Goal: Book appointment/travel/reservation

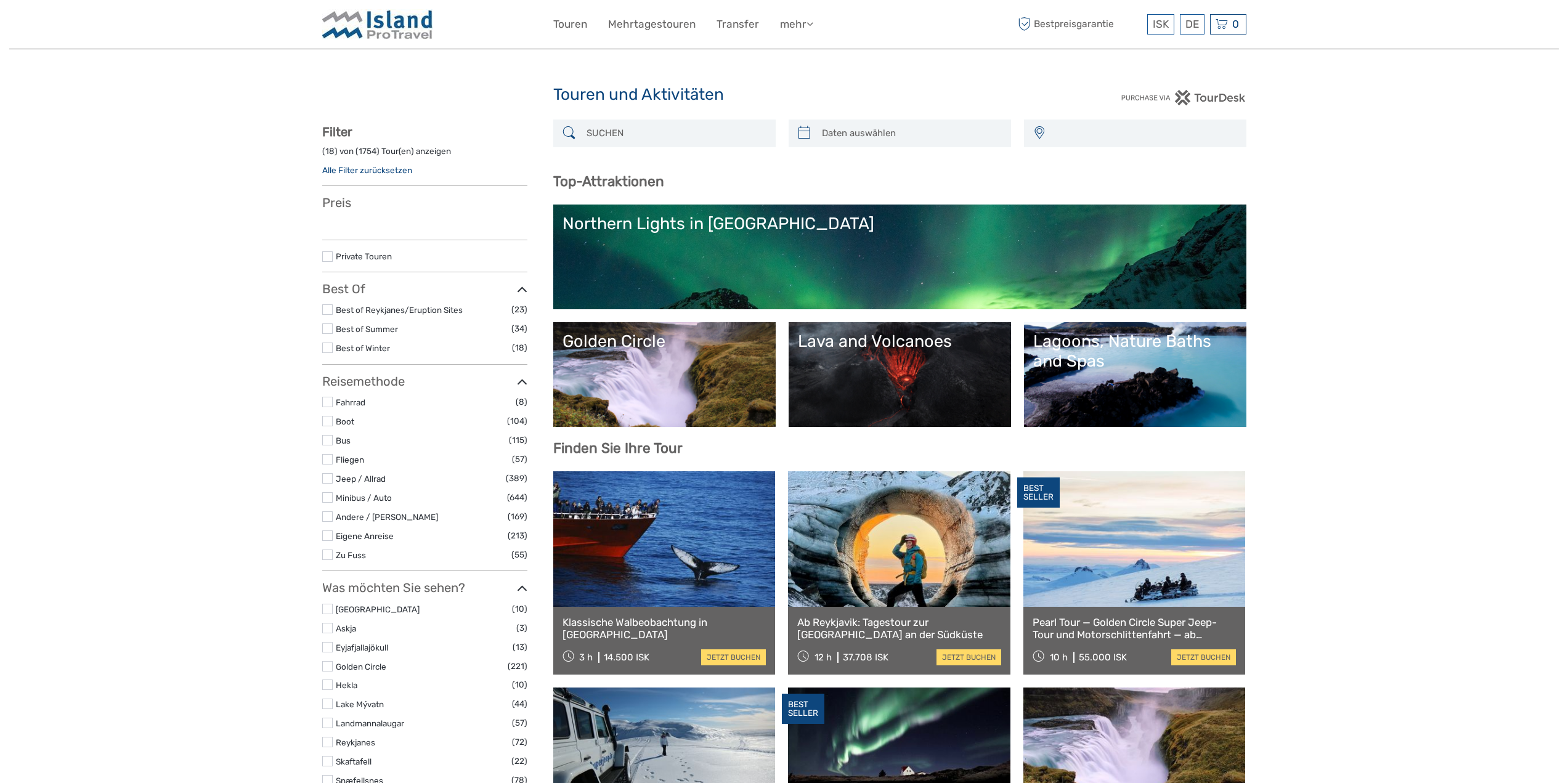
select select
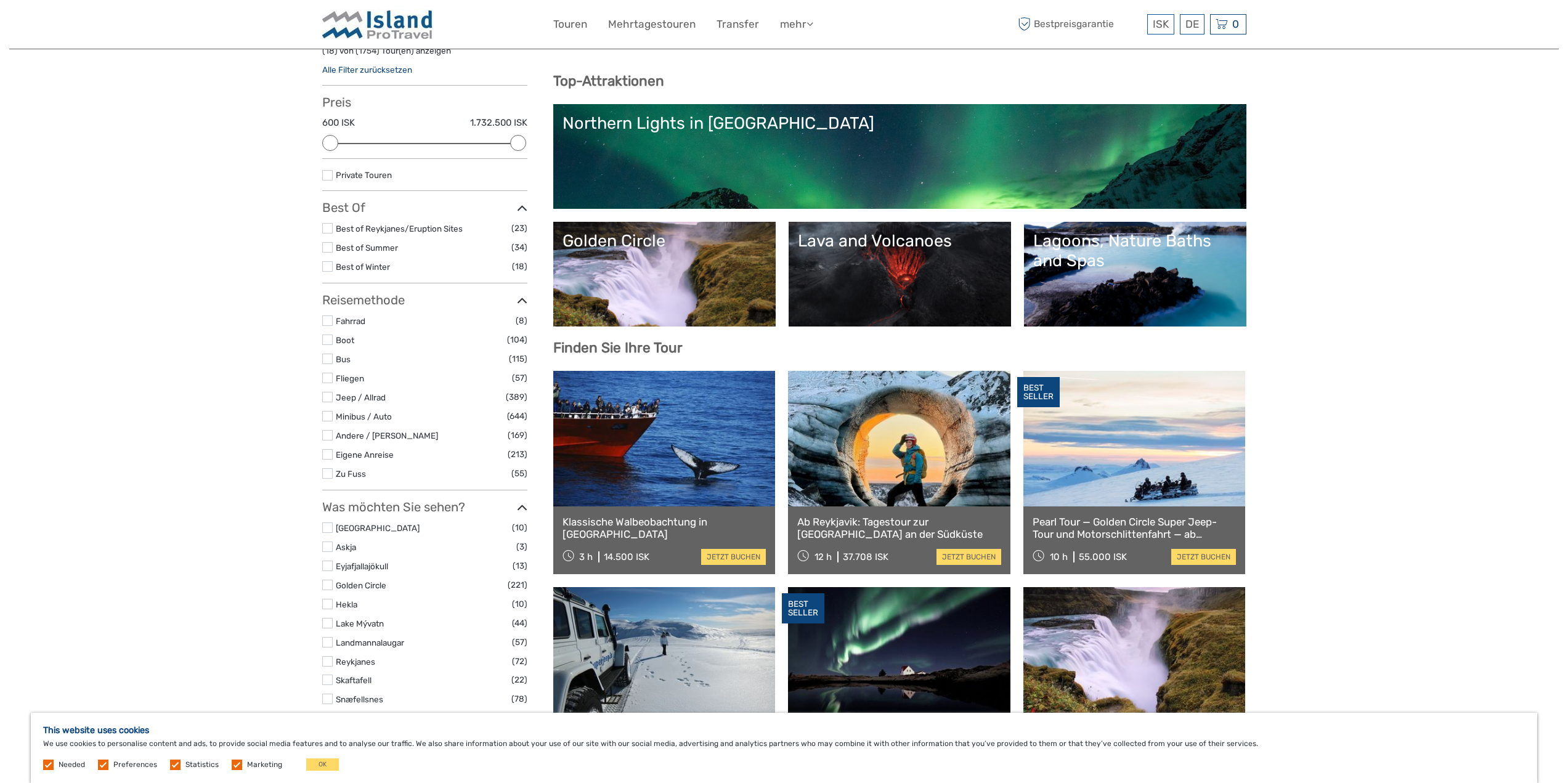
scroll to position [61, 0]
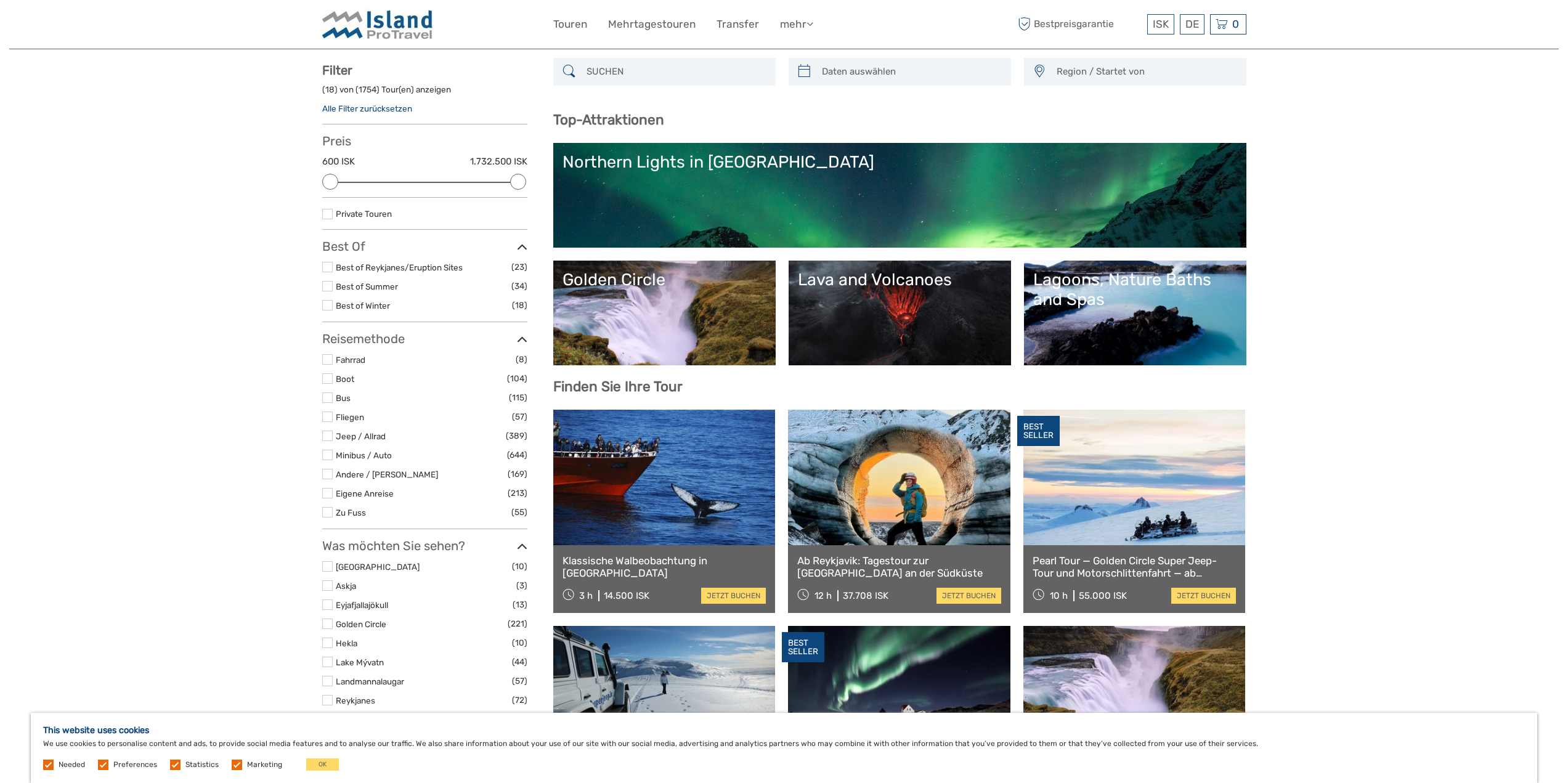
click at [900, 327] on link "Lava and Volcanoes" at bounding box center [900, 313] width 204 height 86
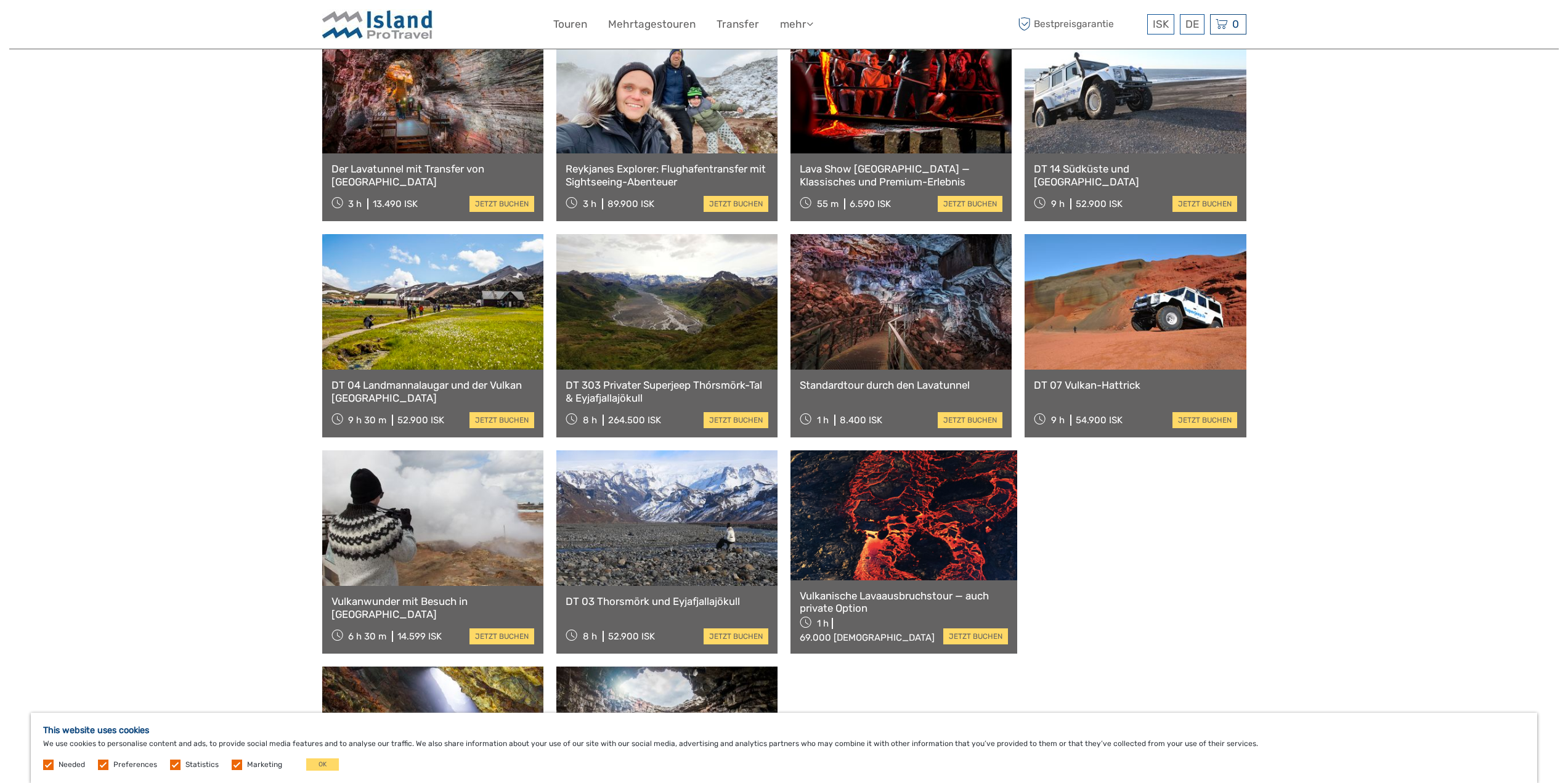
scroll to position [554, 0]
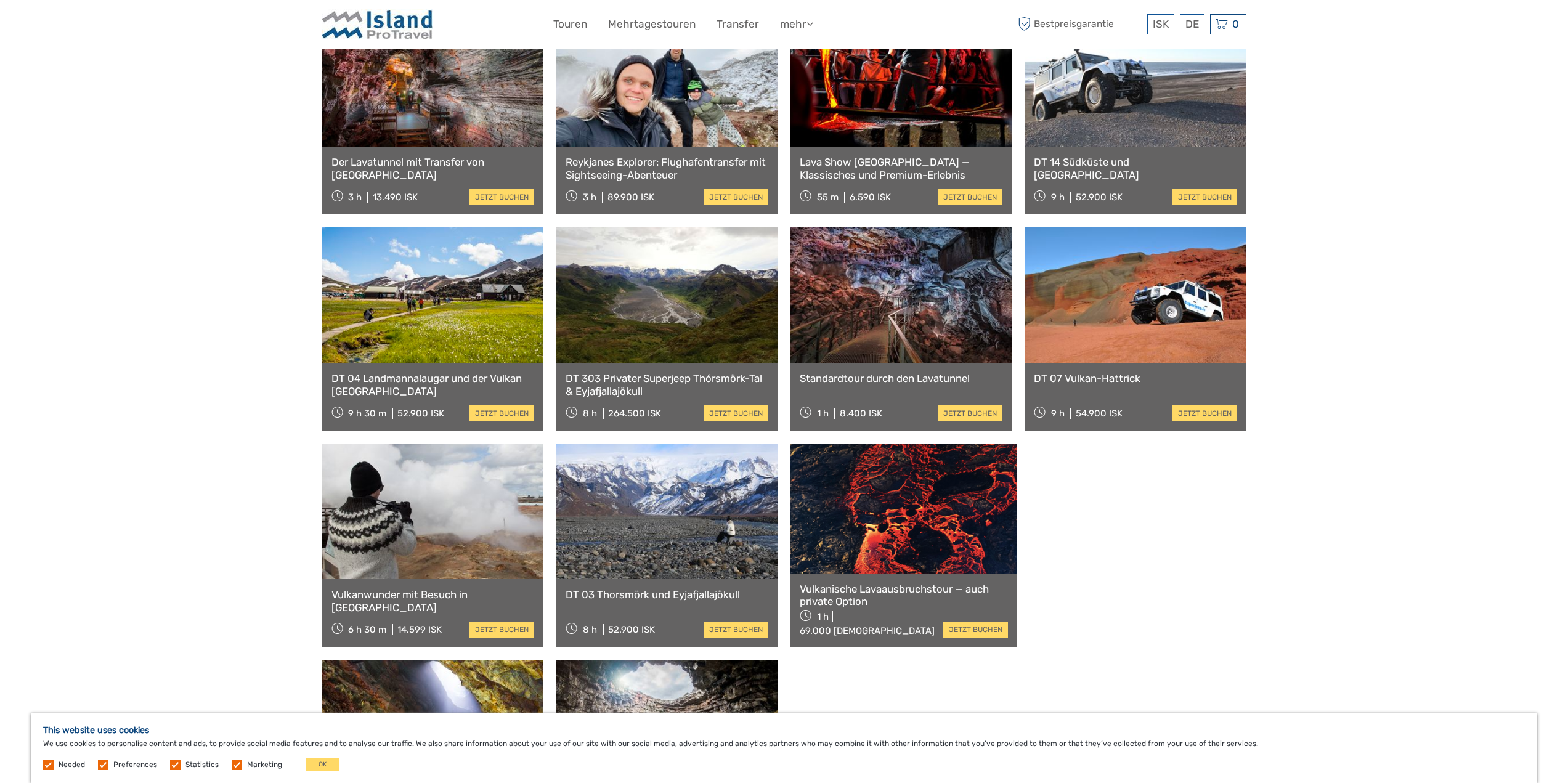
click at [891, 292] on link at bounding box center [901, 295] width 221 height 135
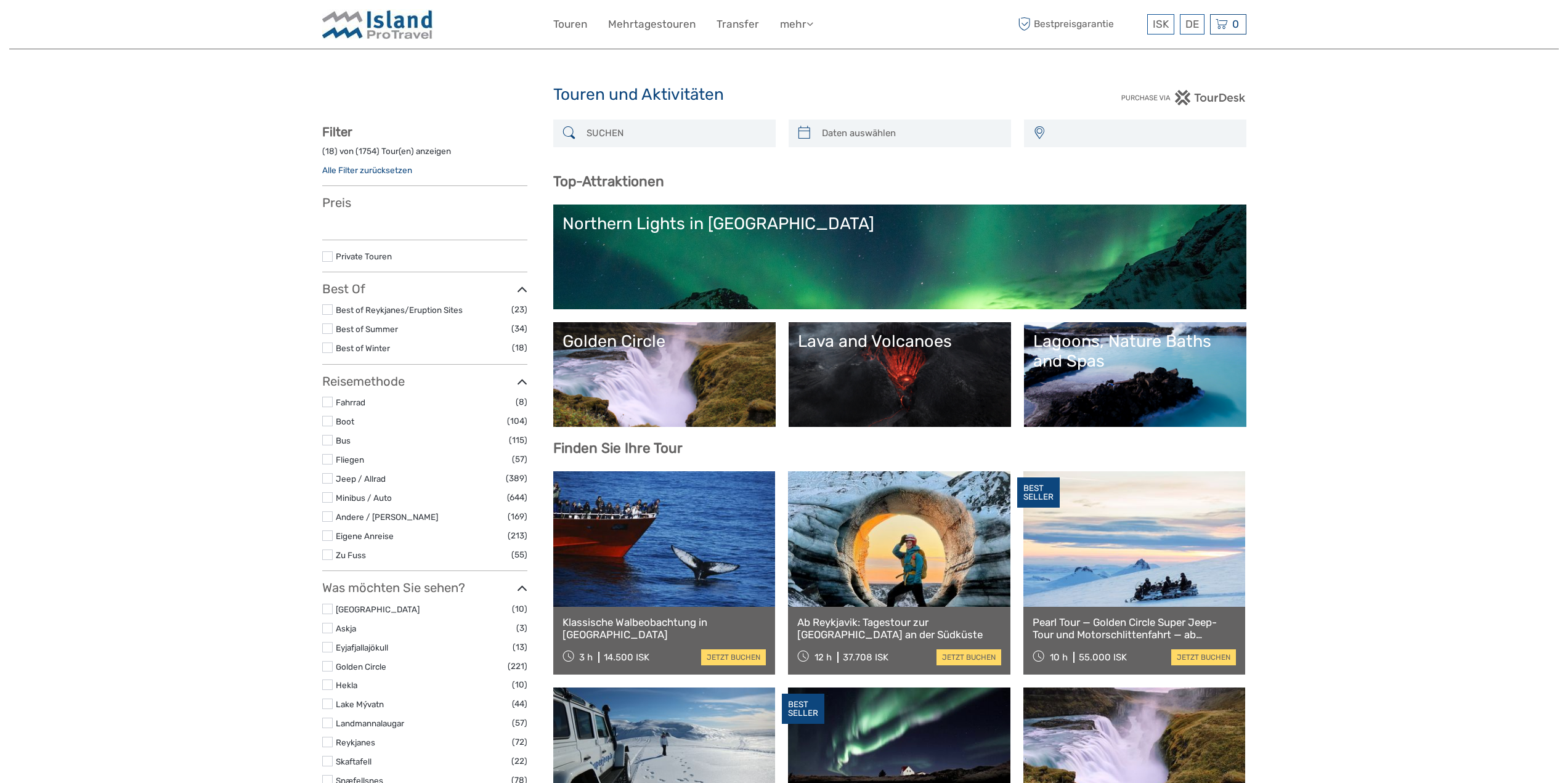
select select
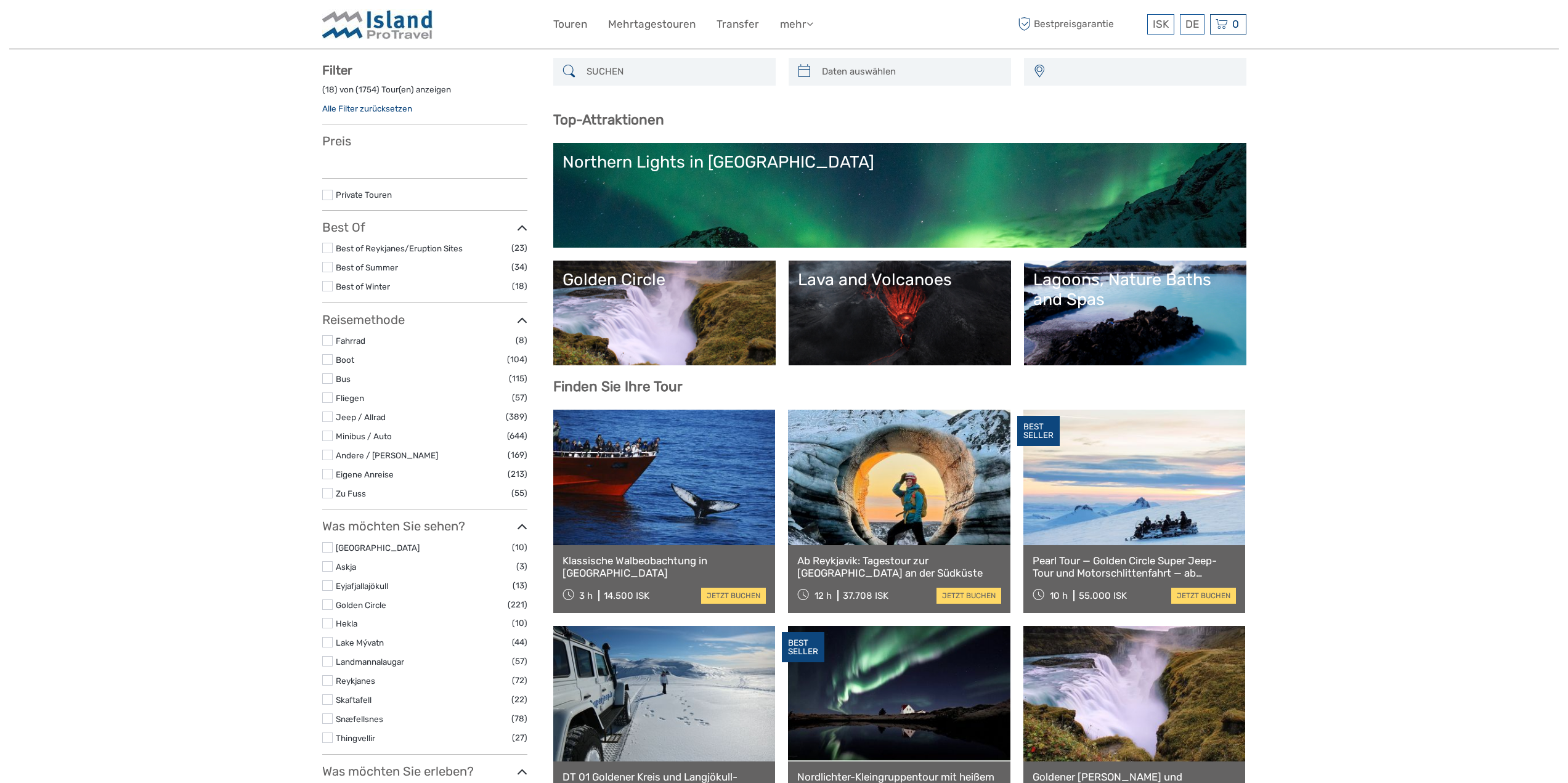
select select
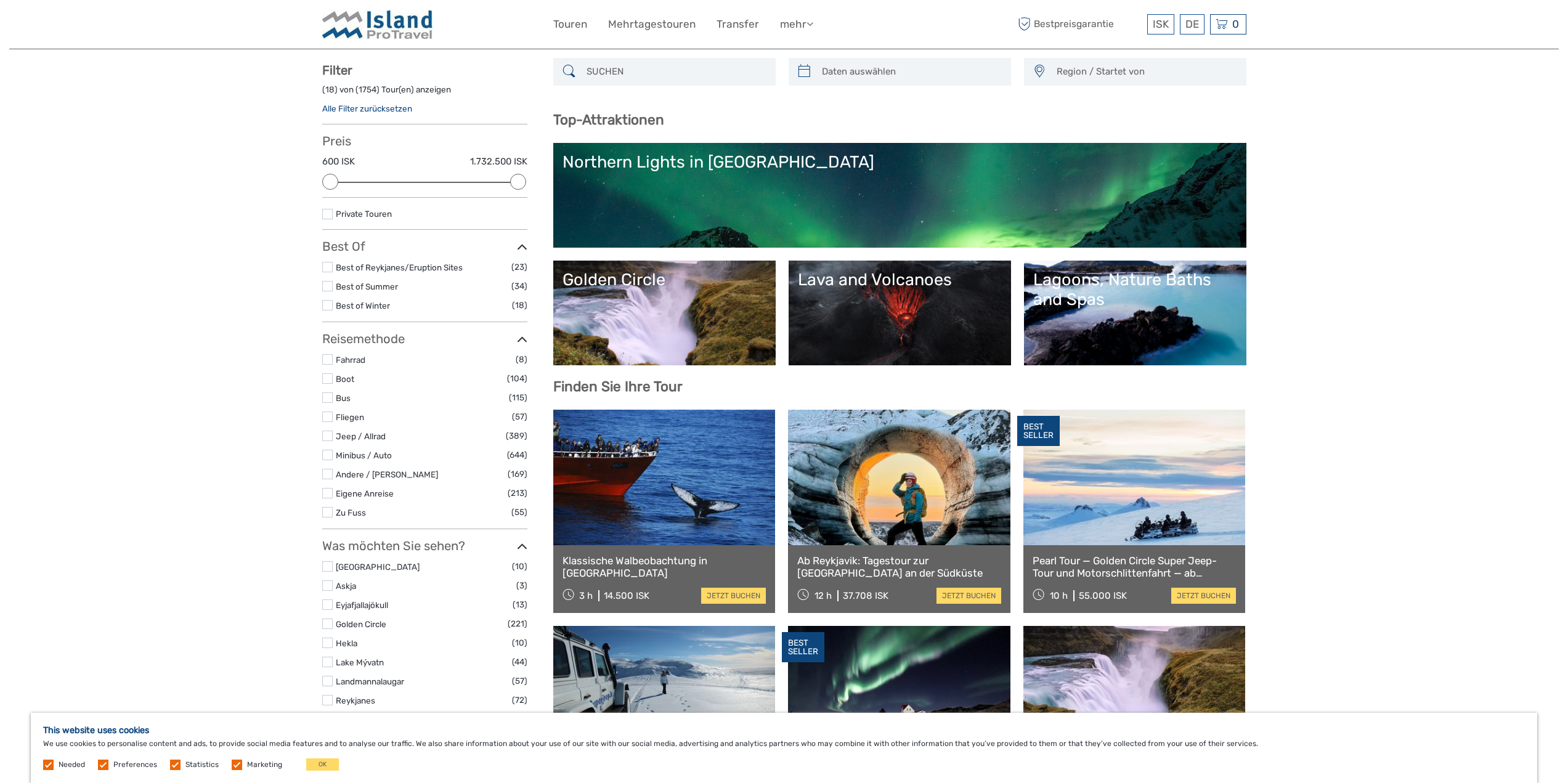
scroll to position [0, 0]
click at [1130, 470] on link at bounding box center [1134, 478] width 222 height 135
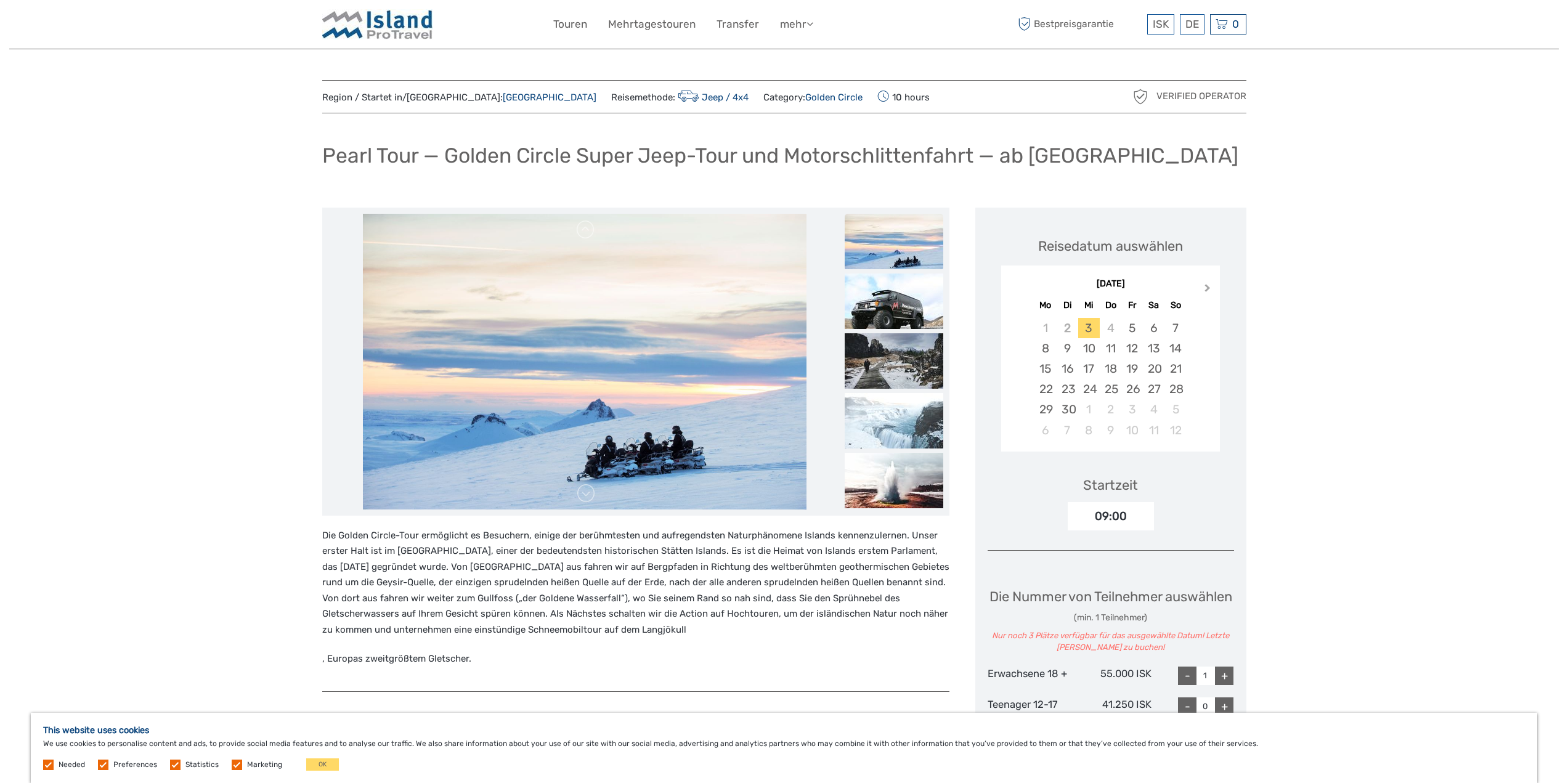
click at [1207, 289] on span "Next Month" at bounding box center [1207, 290] width 0 height 18
click at [1207, 290] on span "Next Month" at bounding box center [1207, 290] width 0 height 18
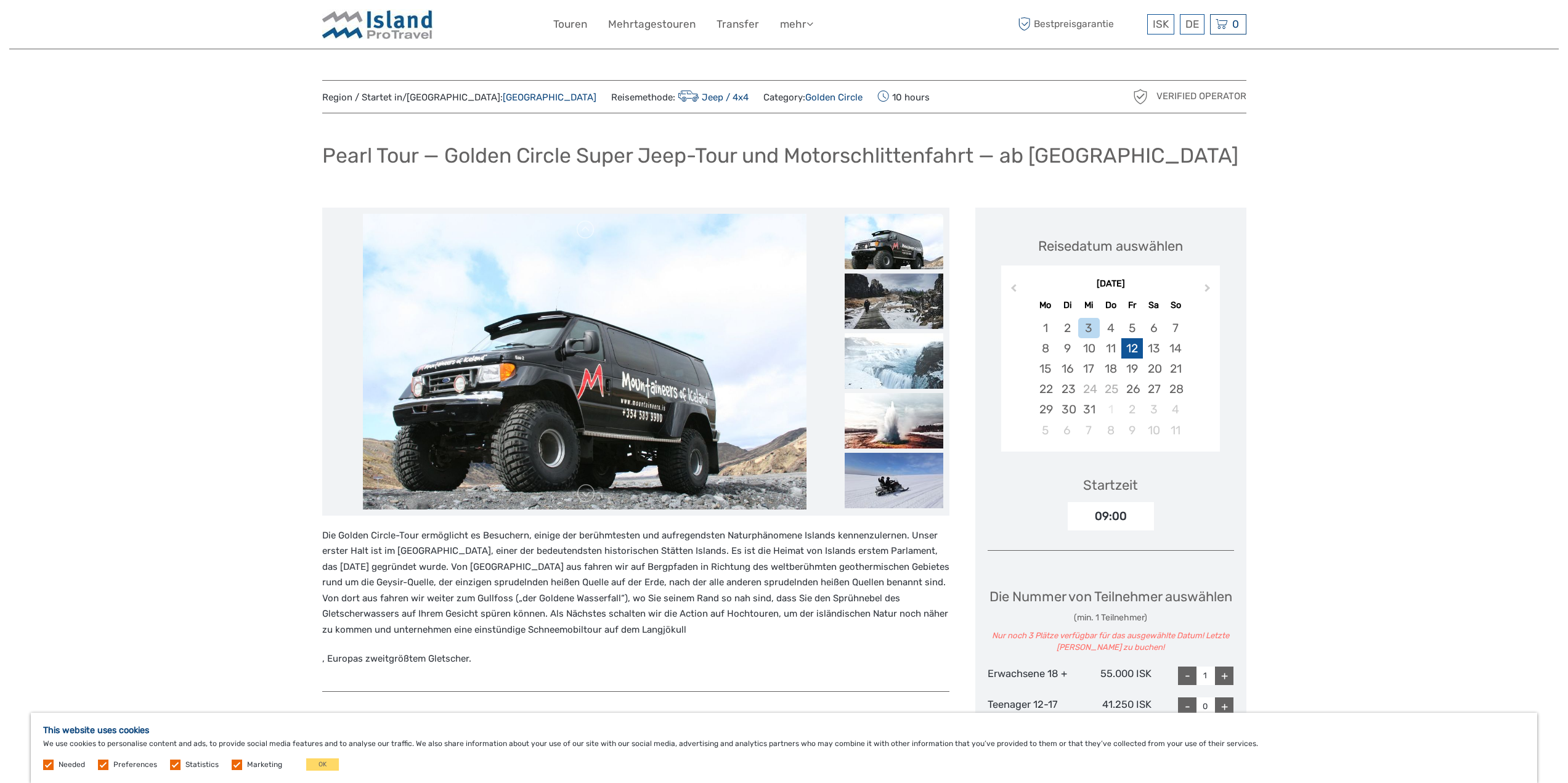
click at [1136, 343] on div "12" at bounding box center [1132, 348] width 22 height 20
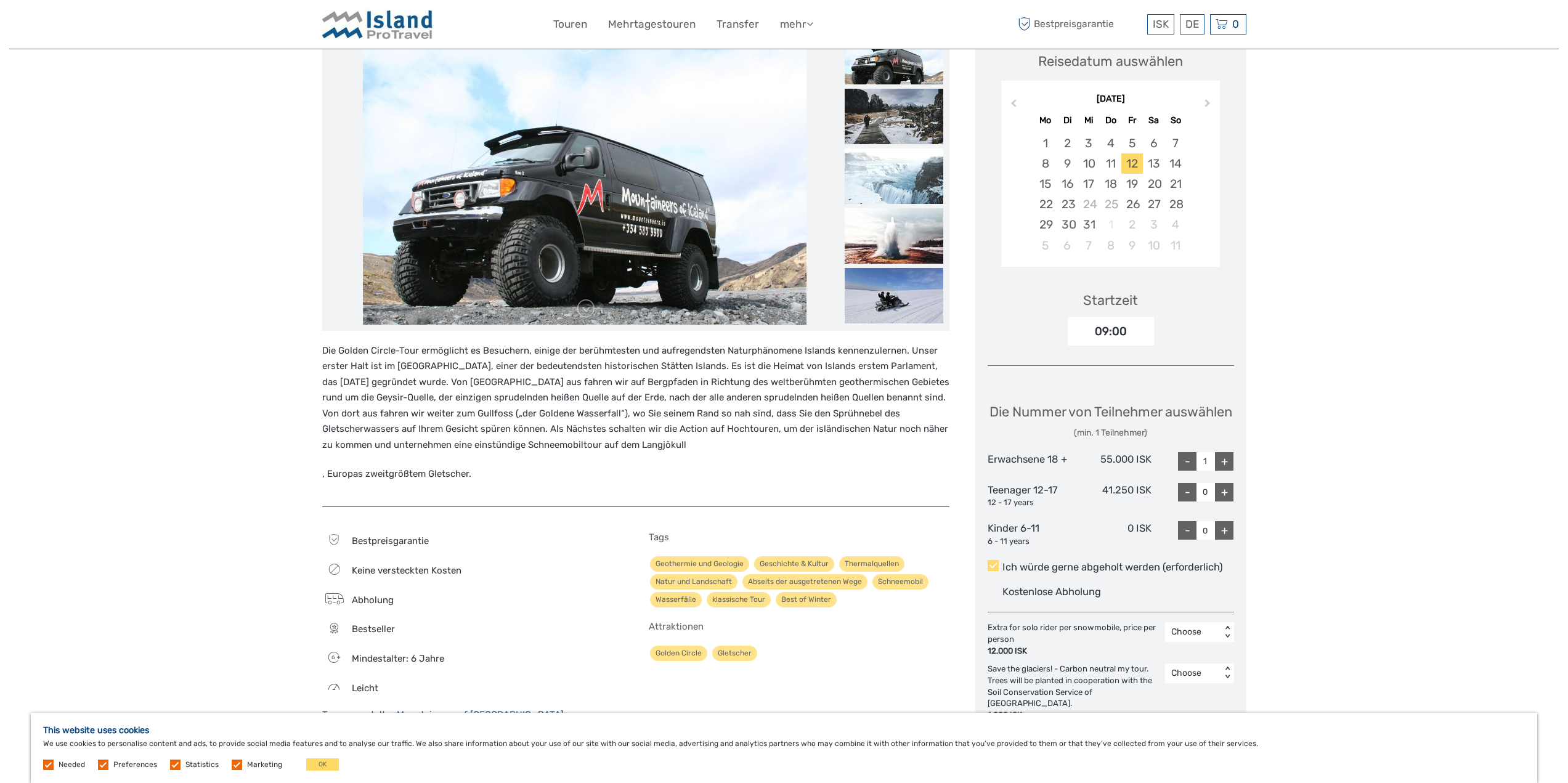
scroll to position [247, 0]
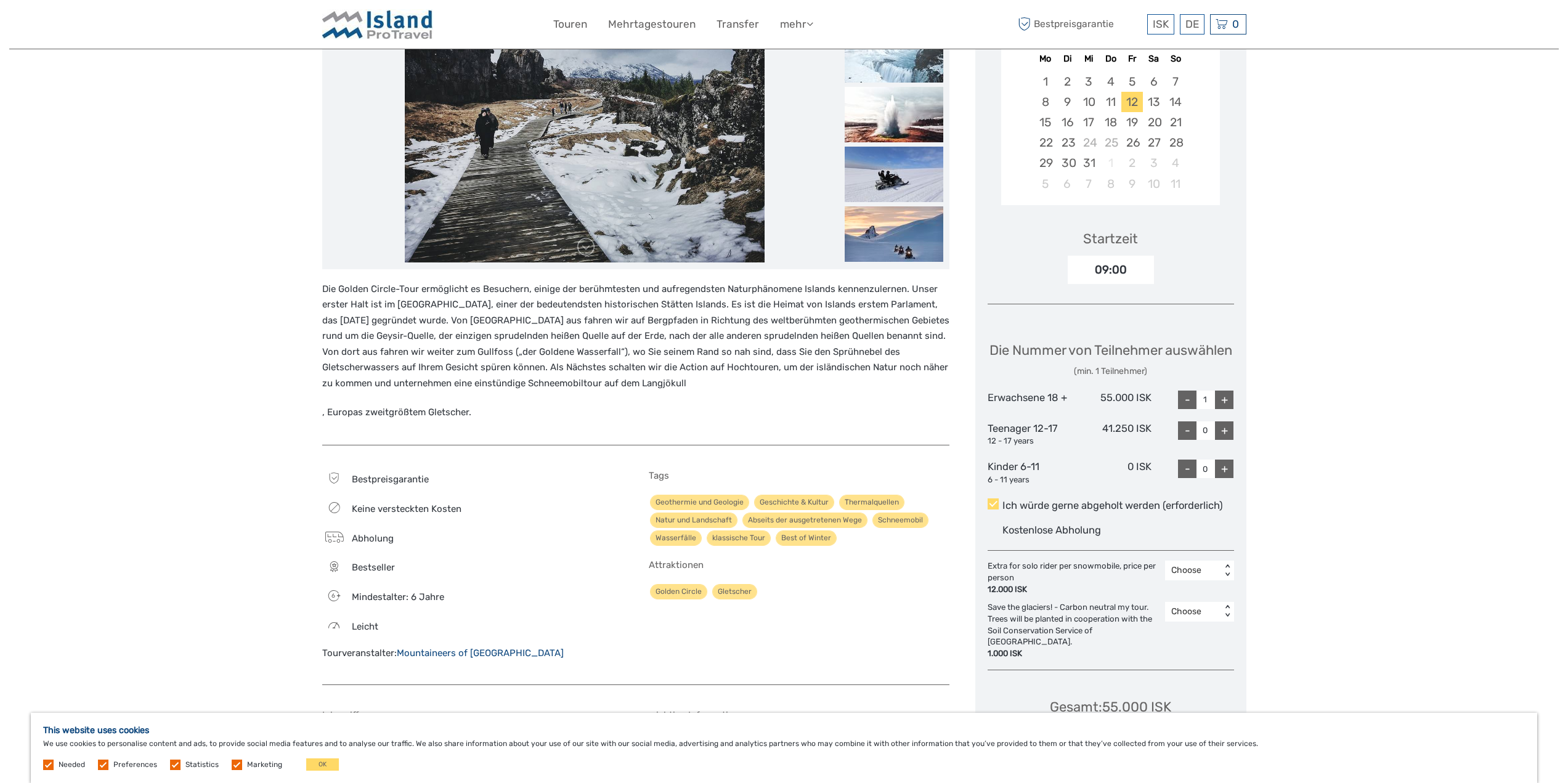
click at [1224, 409] on div "+" at bounding box center [1224, 400] width 18 height 18
click at [1189, 409] on div "-" at bounding box center [1187, 400] width 18 height 18
type input "1"
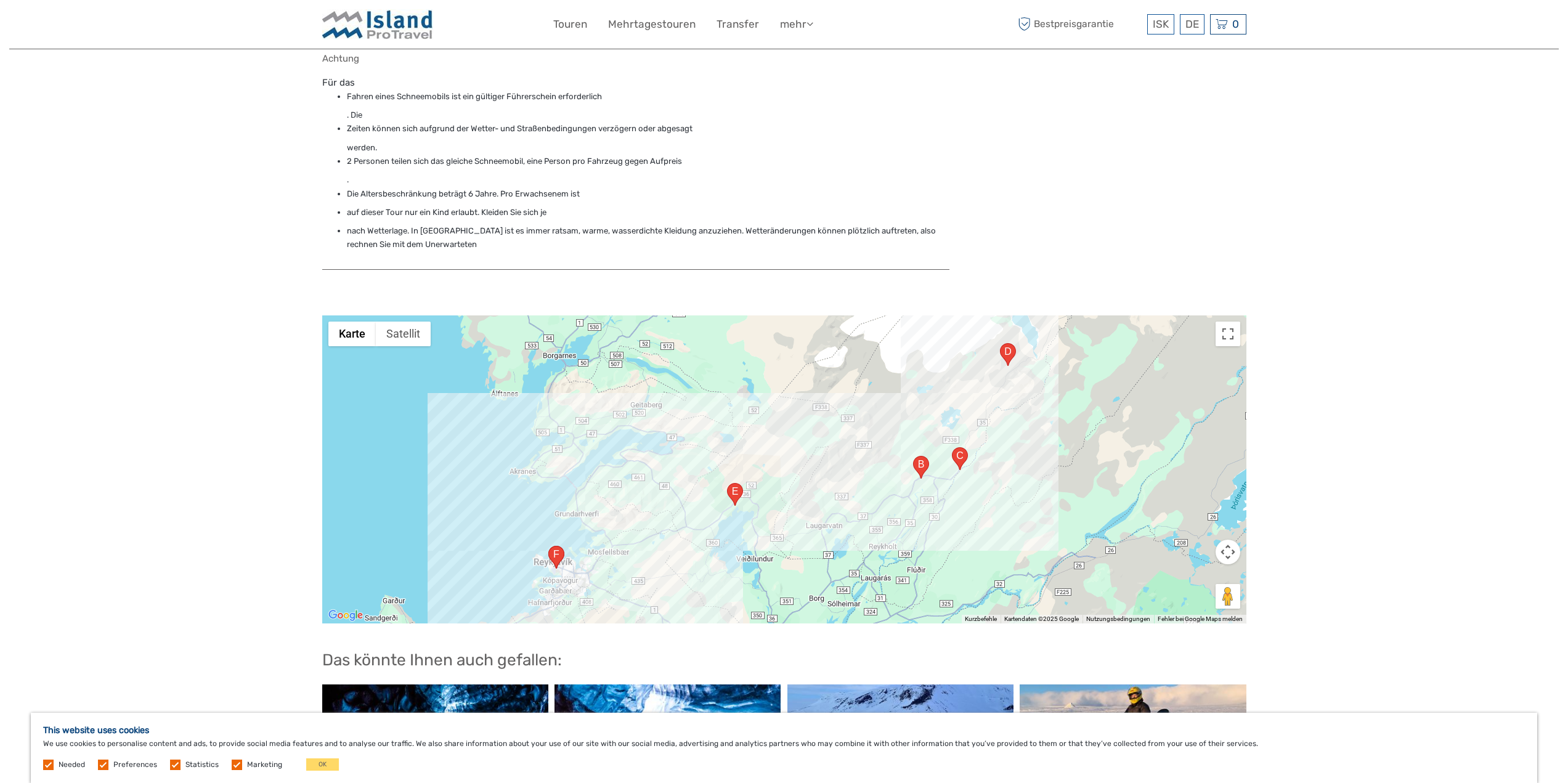
scroll to position [1293, 0]
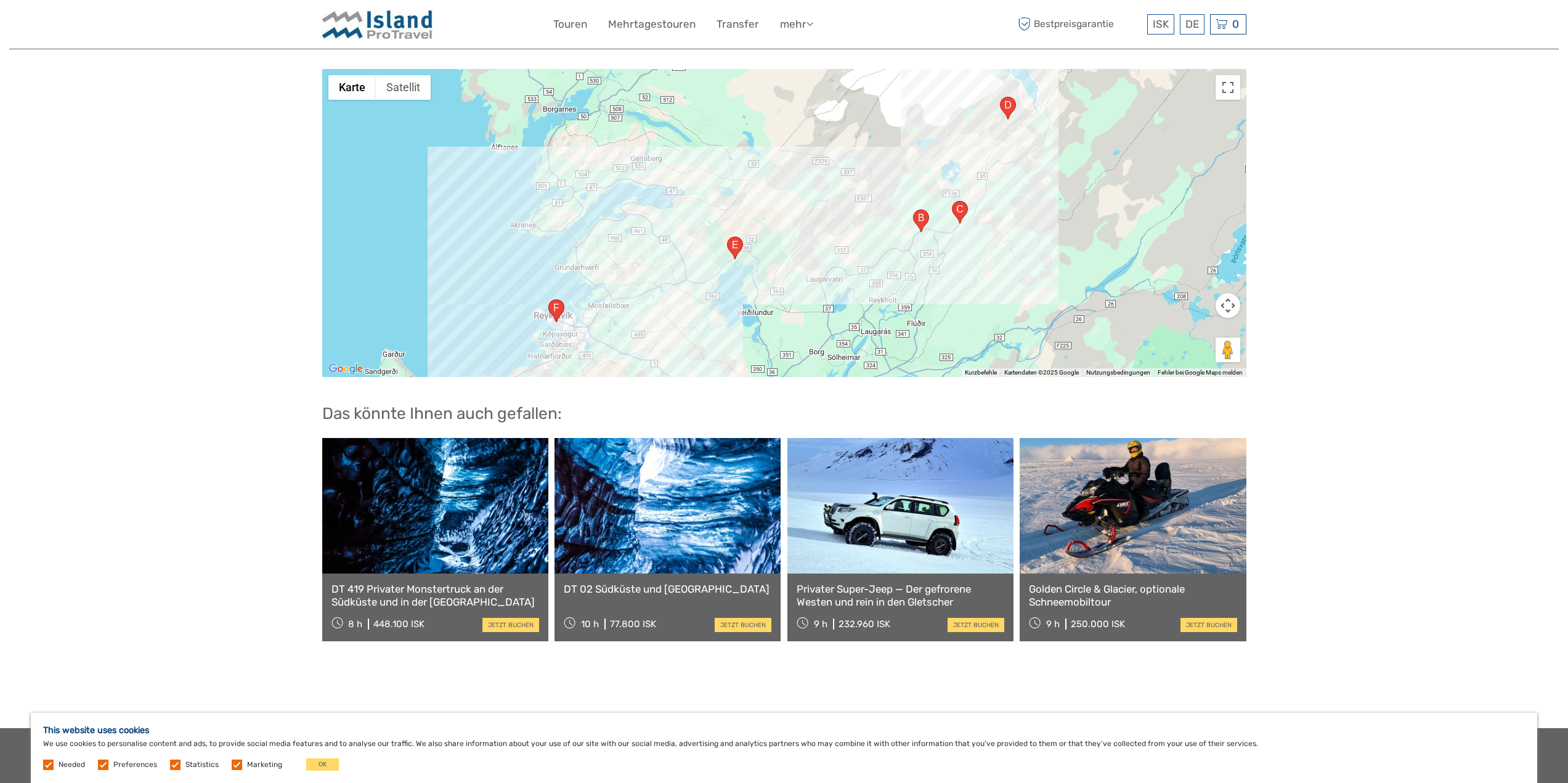
click at [1124, 523] on link at bounding box center [1132, 506] width 226 height 135
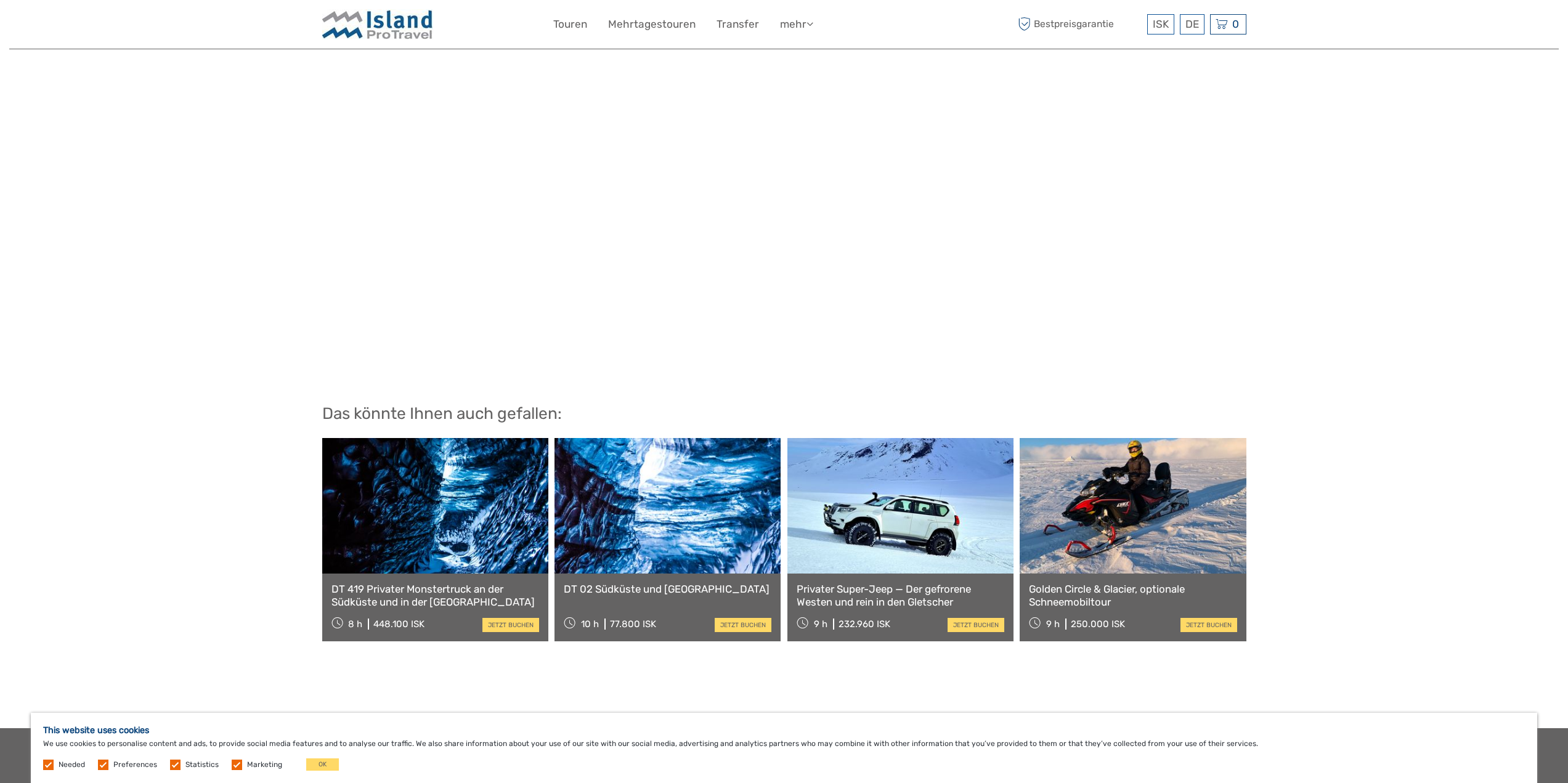
scroll to position [1261, 0]
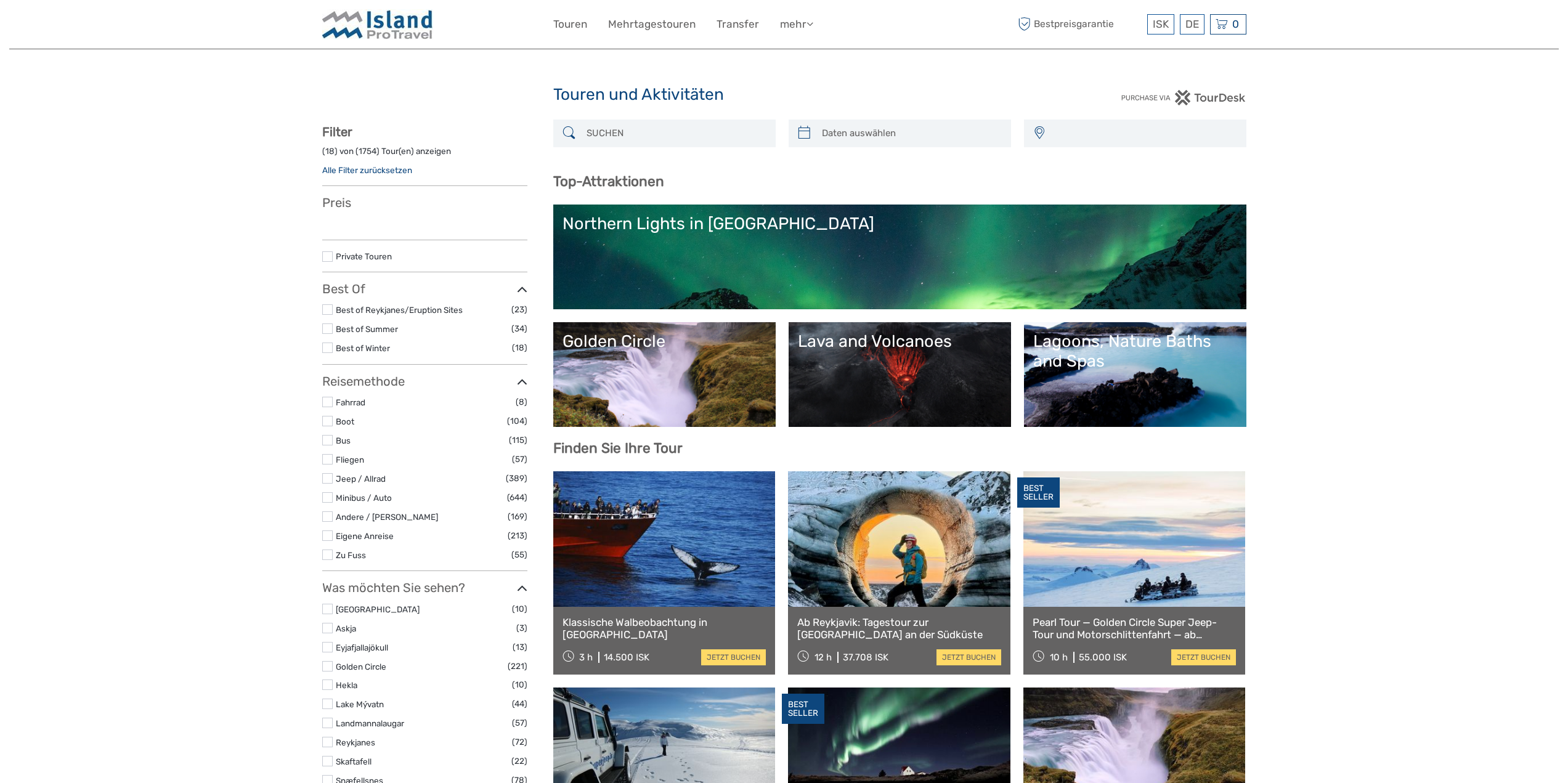
select select
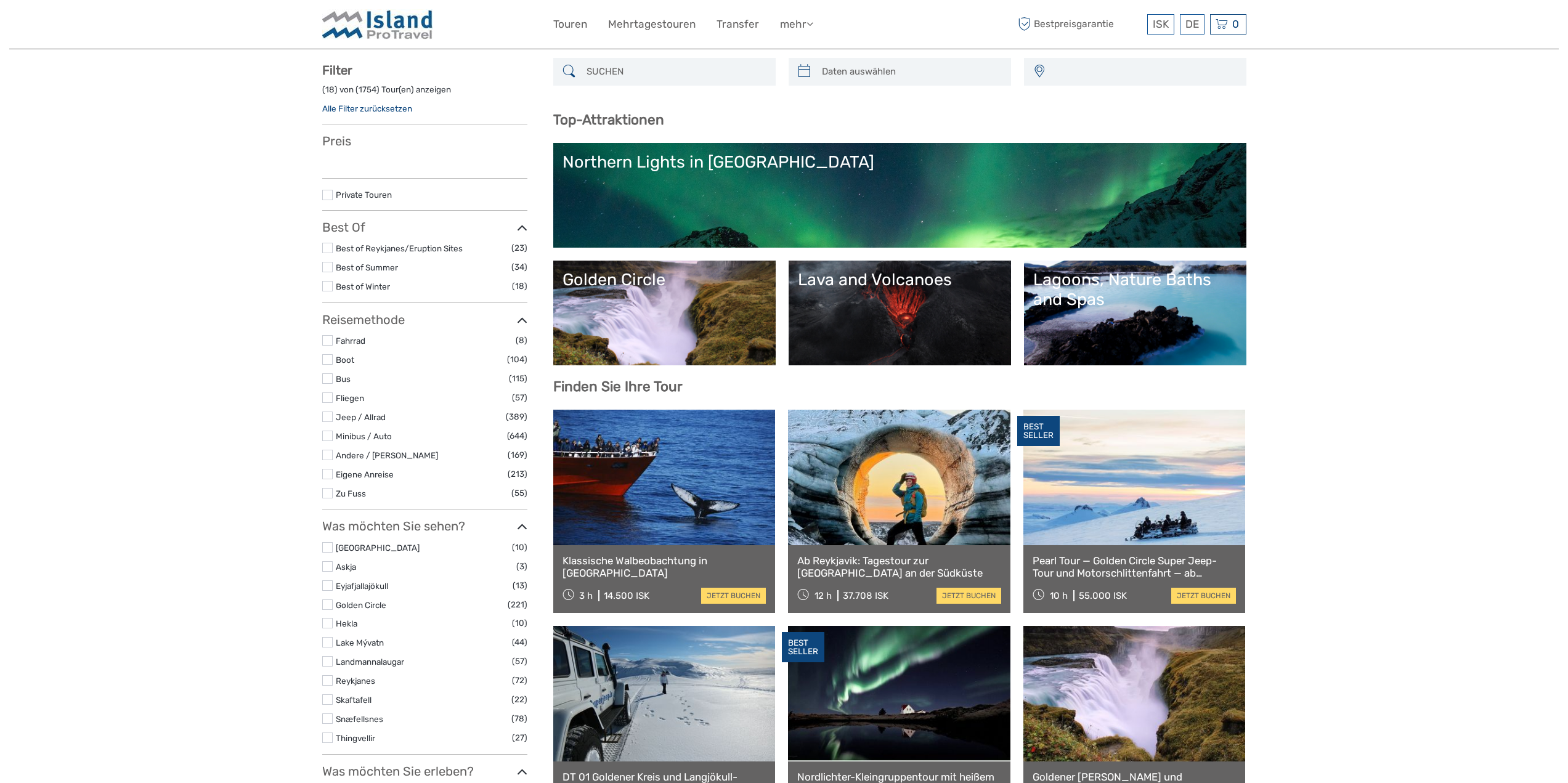
select select
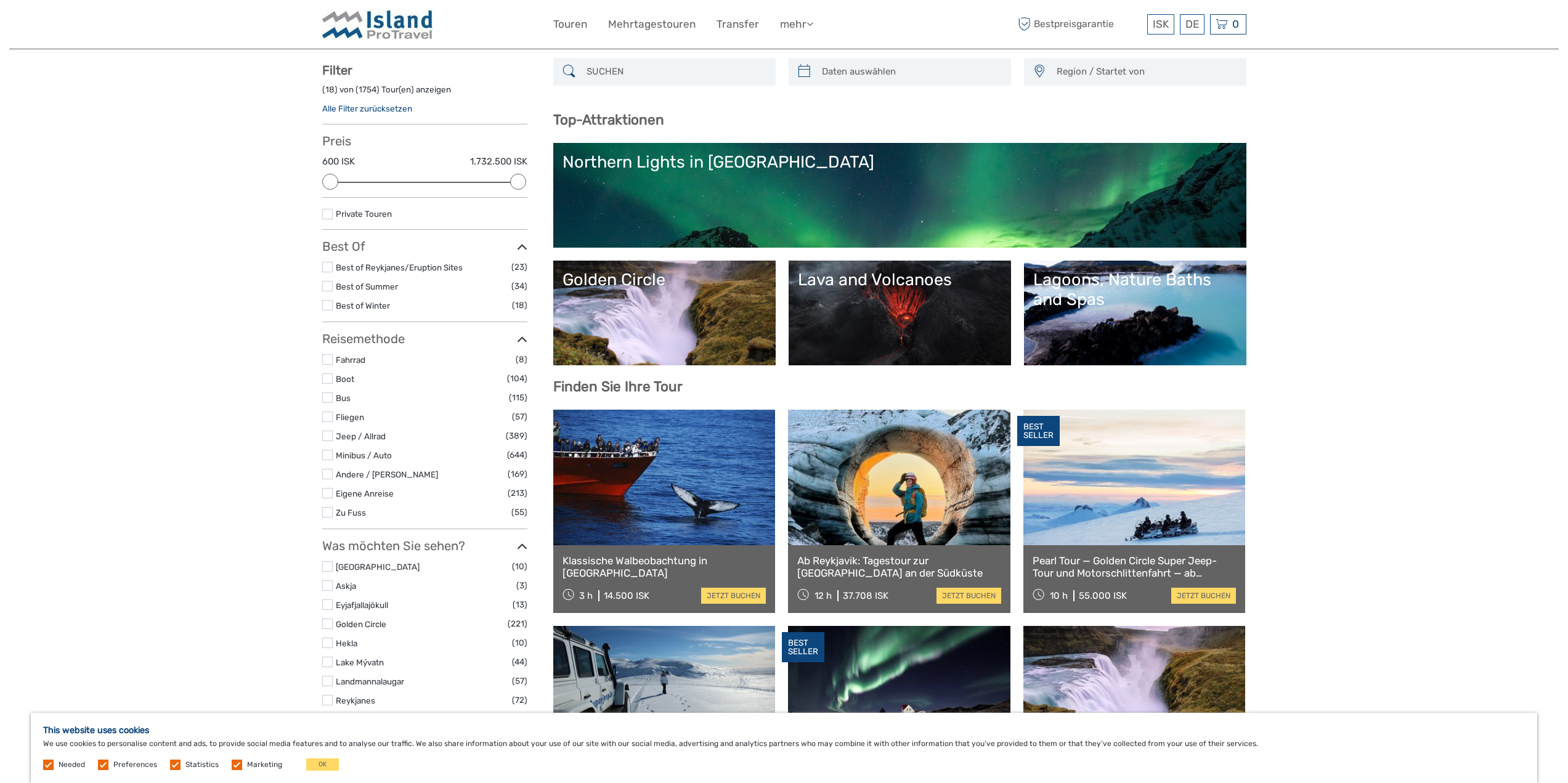
scroll to position [0, 0]
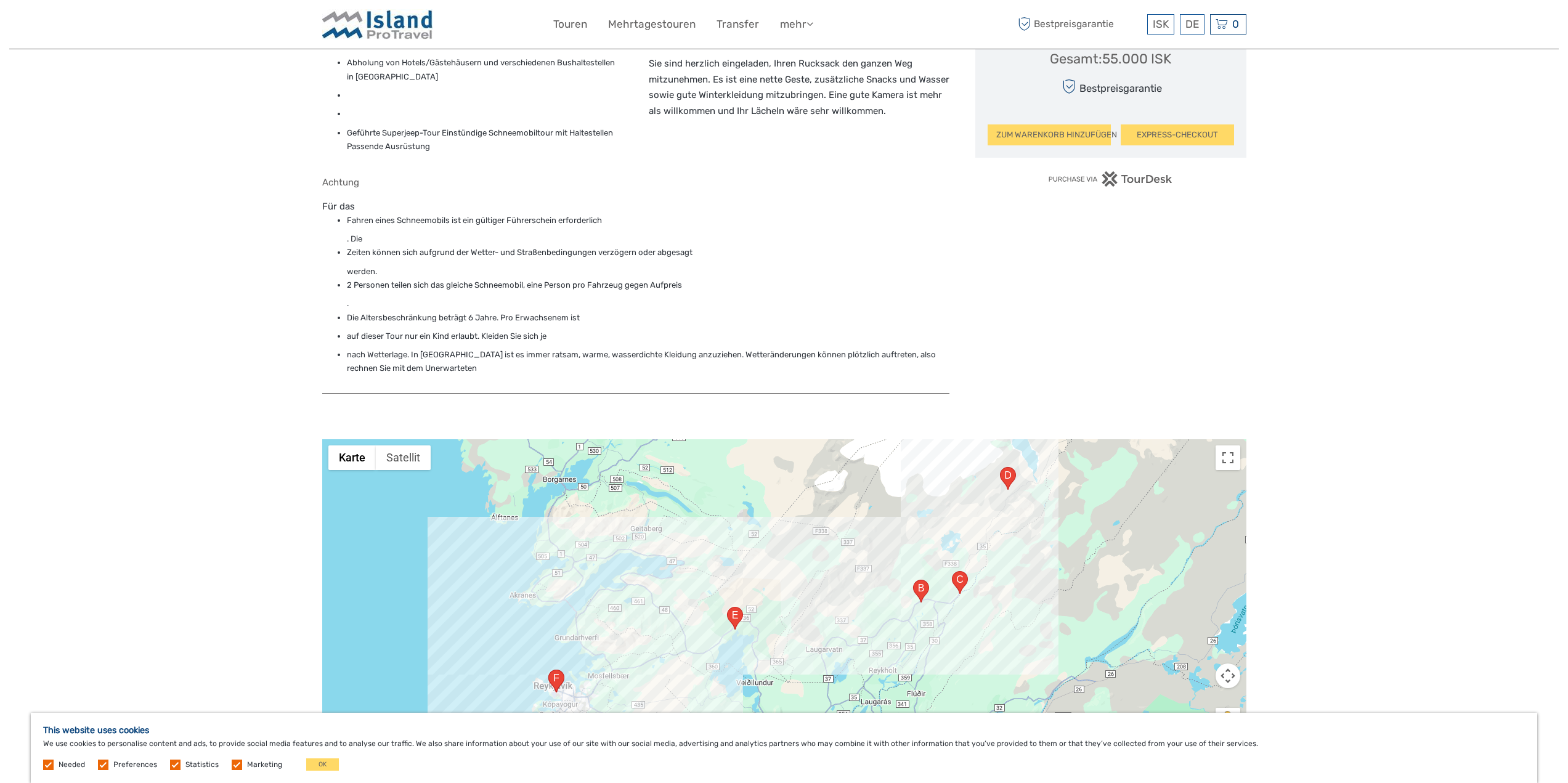
scroll to position [1001, 0]
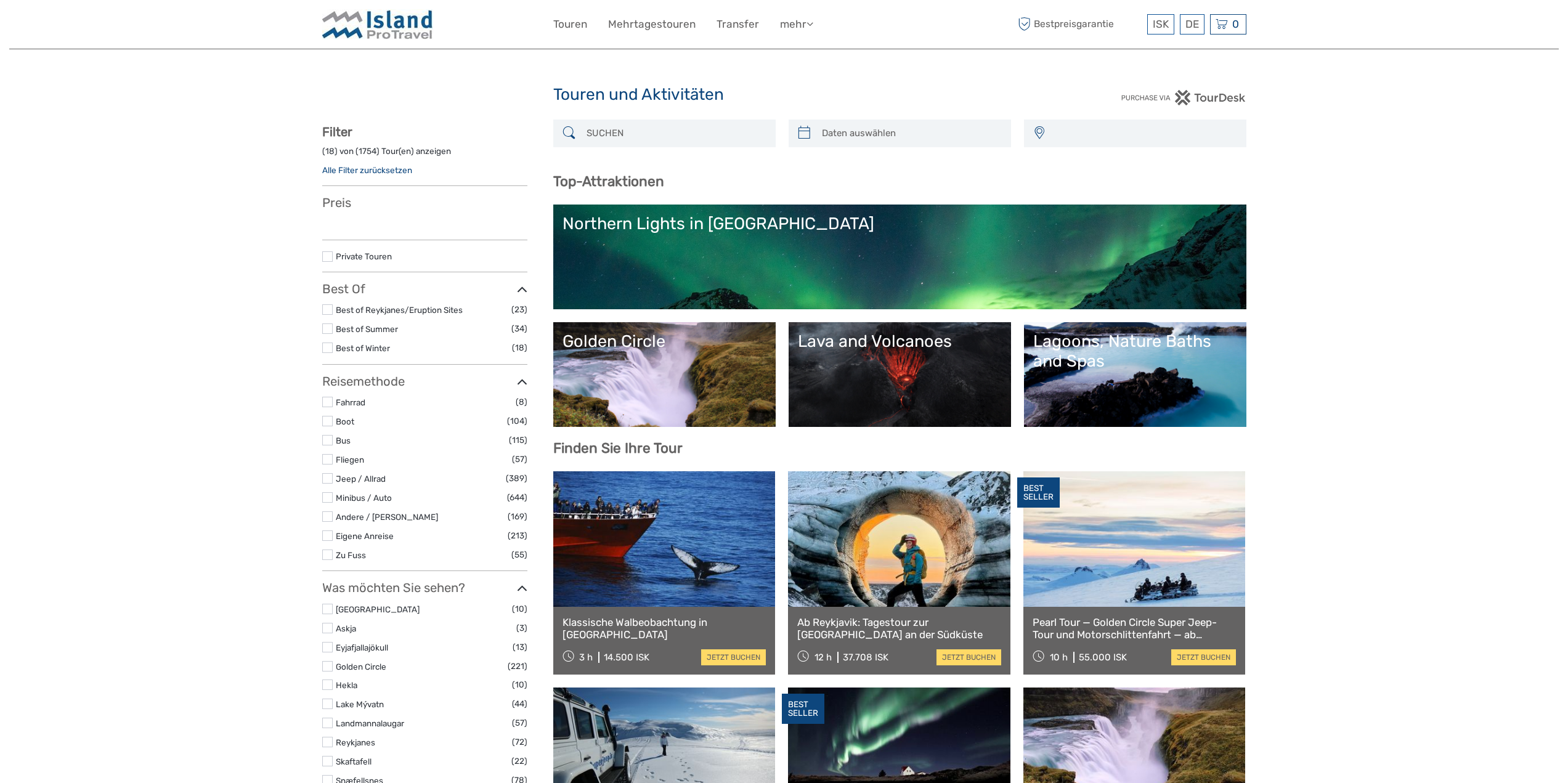
select select
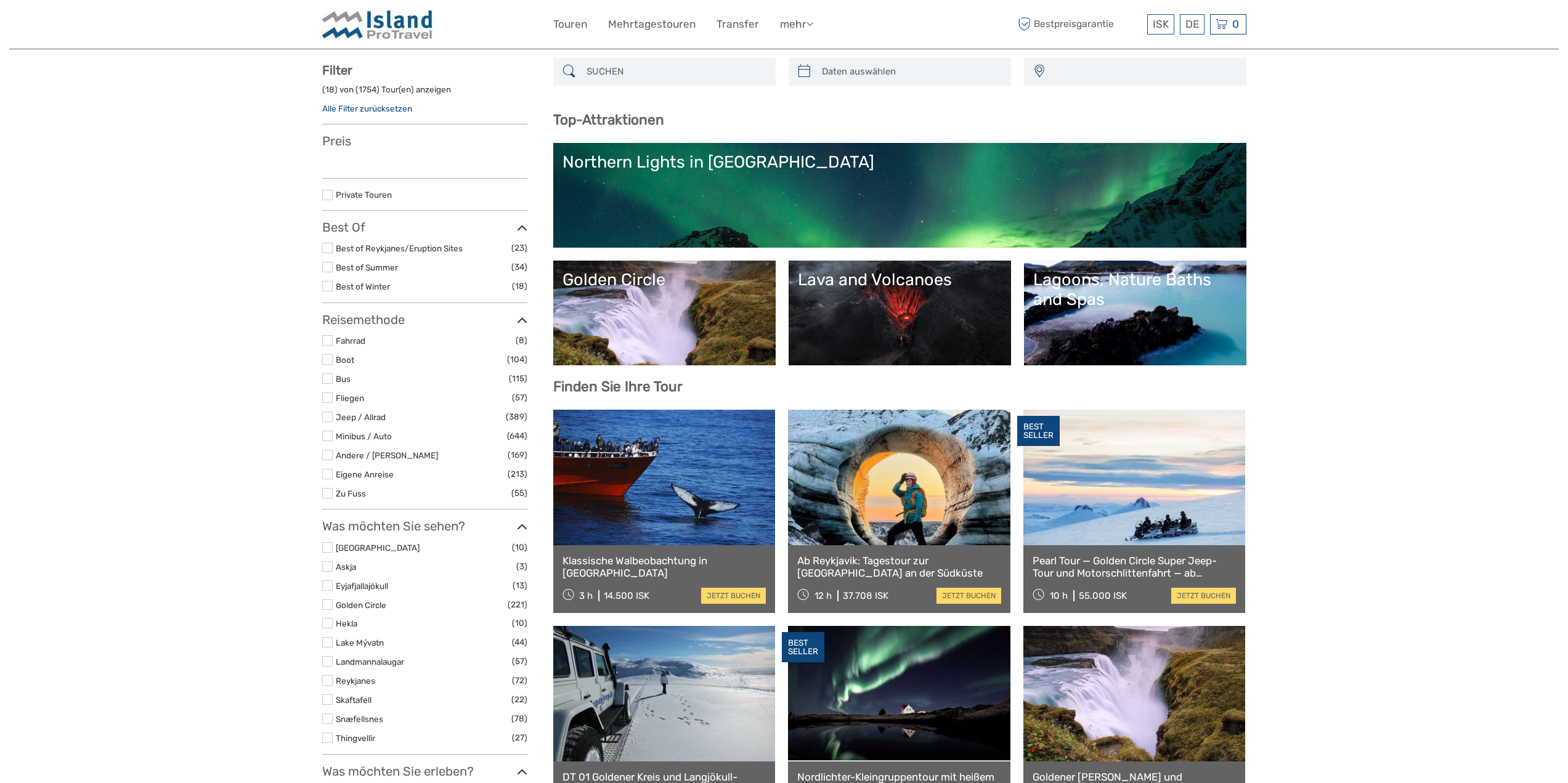
select select
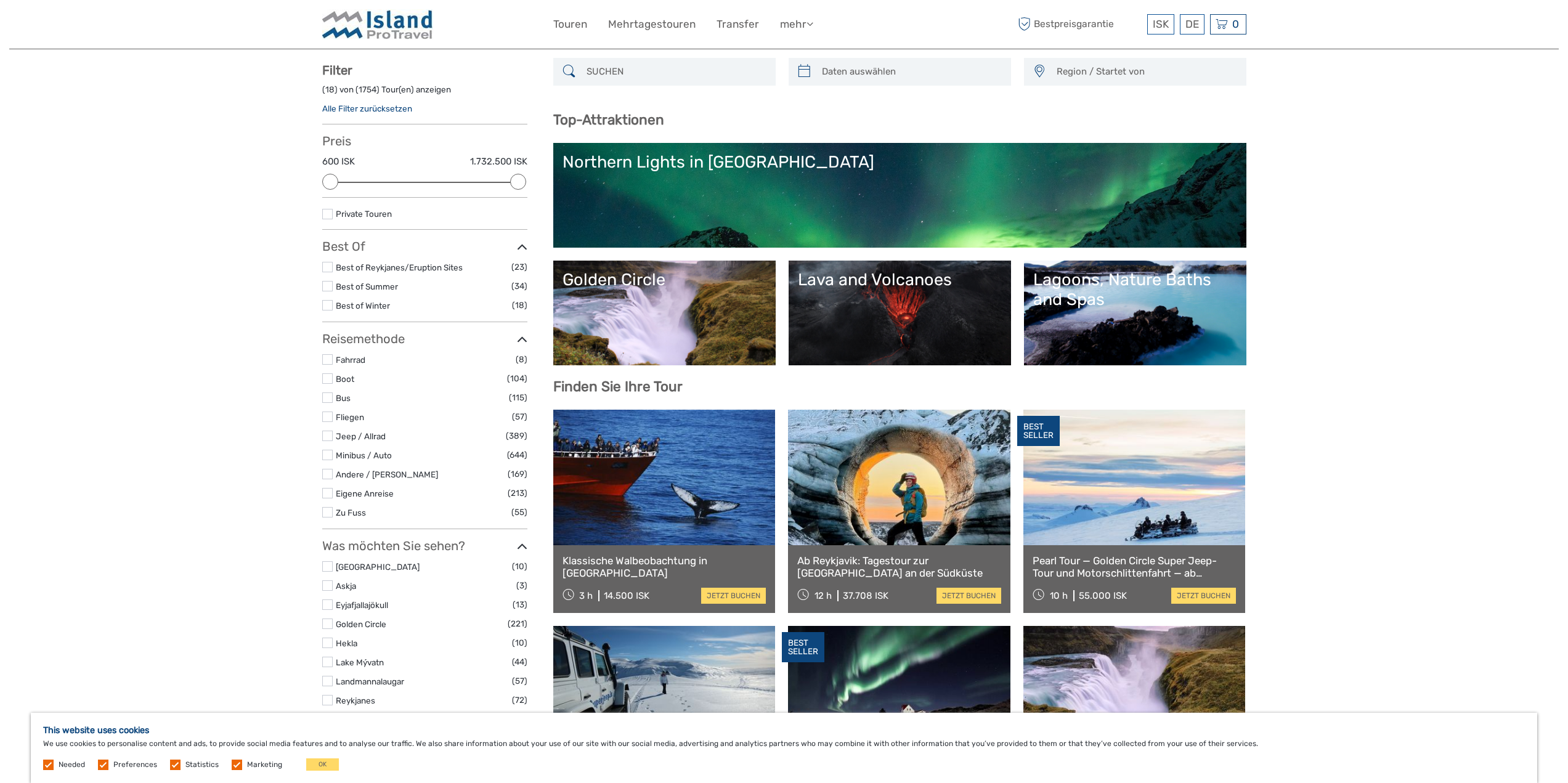
scroll to position [0, 0]
click at [573, 20] on link "Touren" at bounding box center [570, 25] width 34 height 18
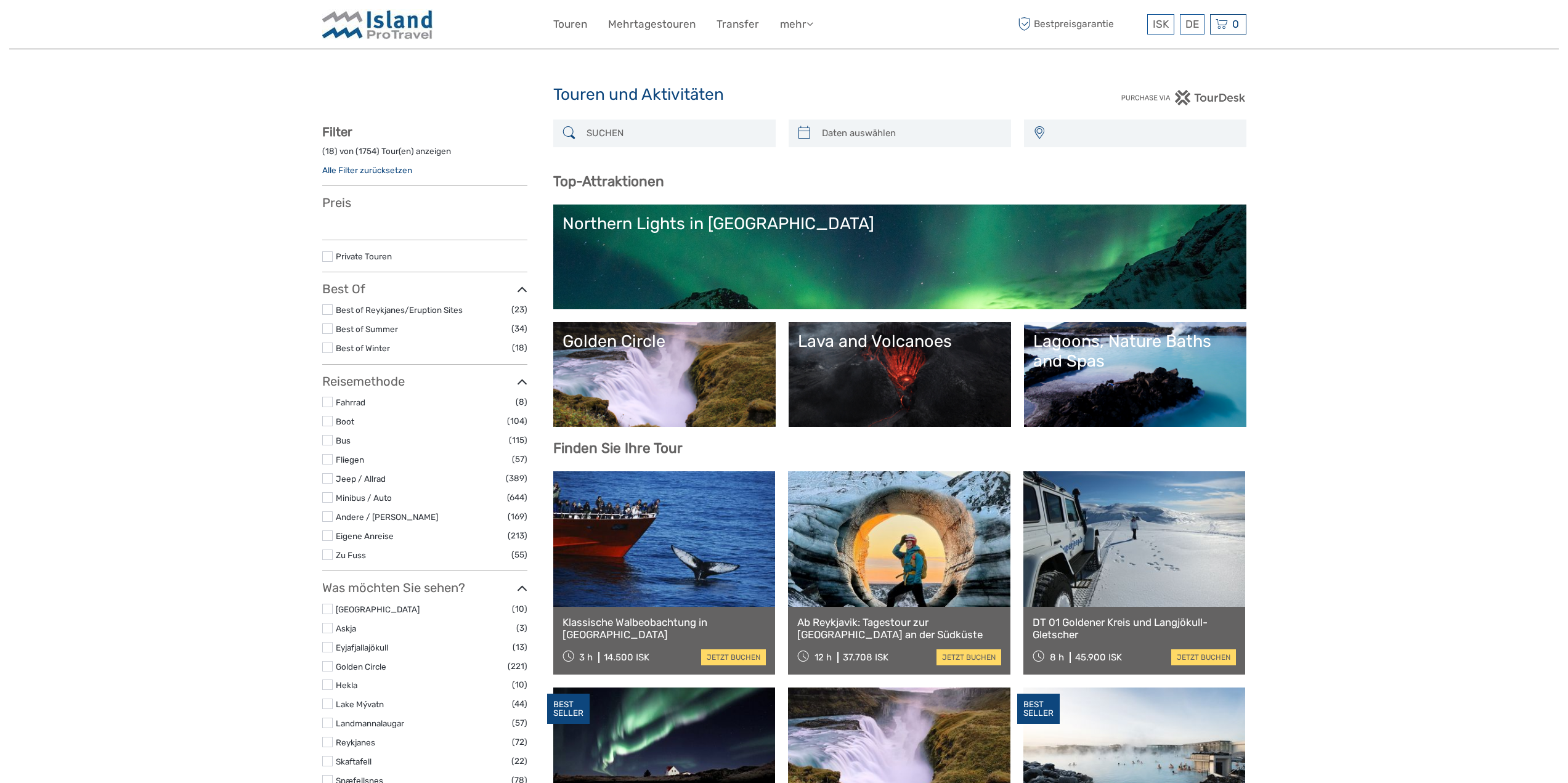
select select
